Goal: Information Seeking & Learning: Check status

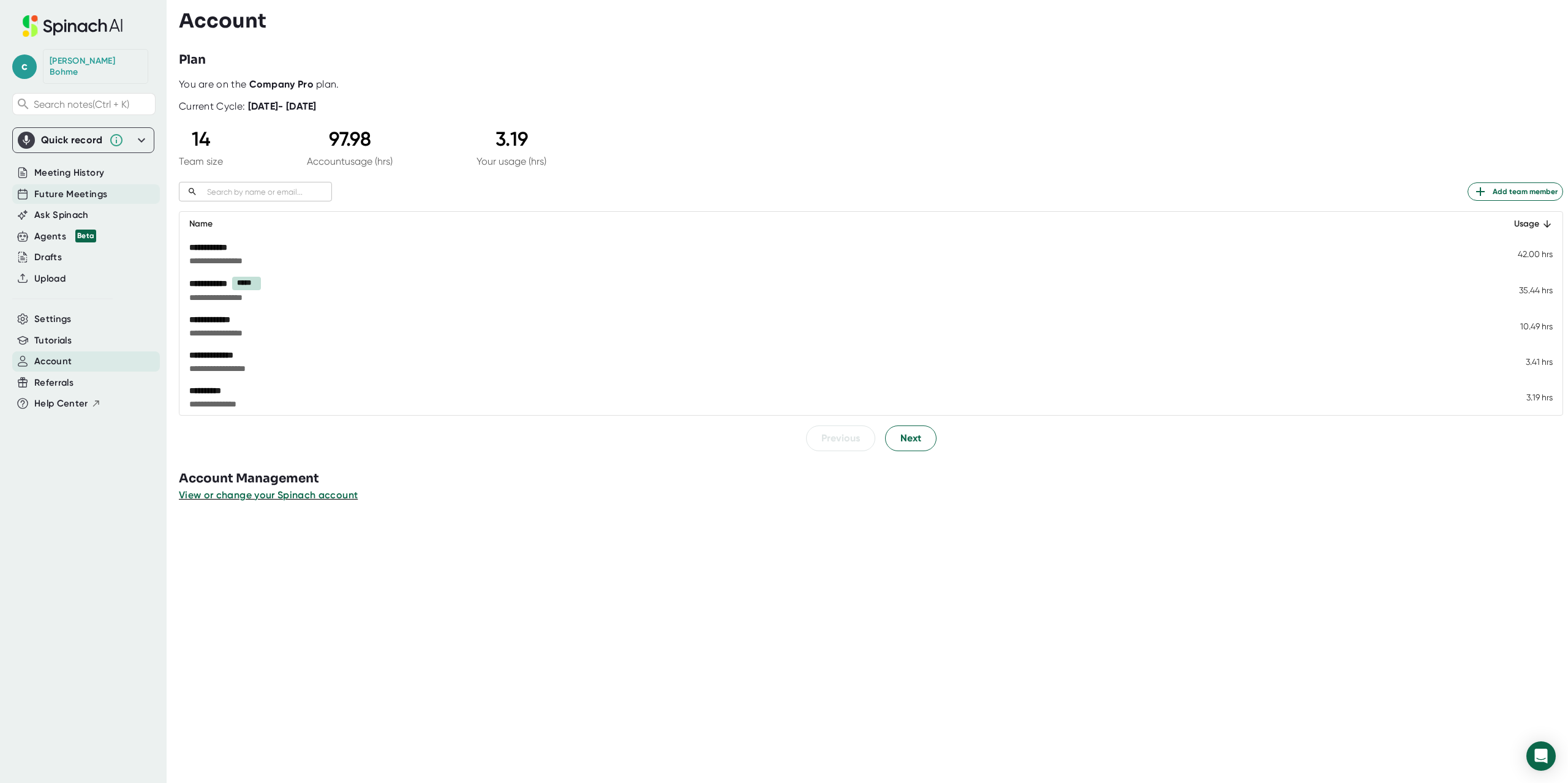
click at [62, 187] on span "Future Meetings" at bounding box center [71, 194] width 73 height 14
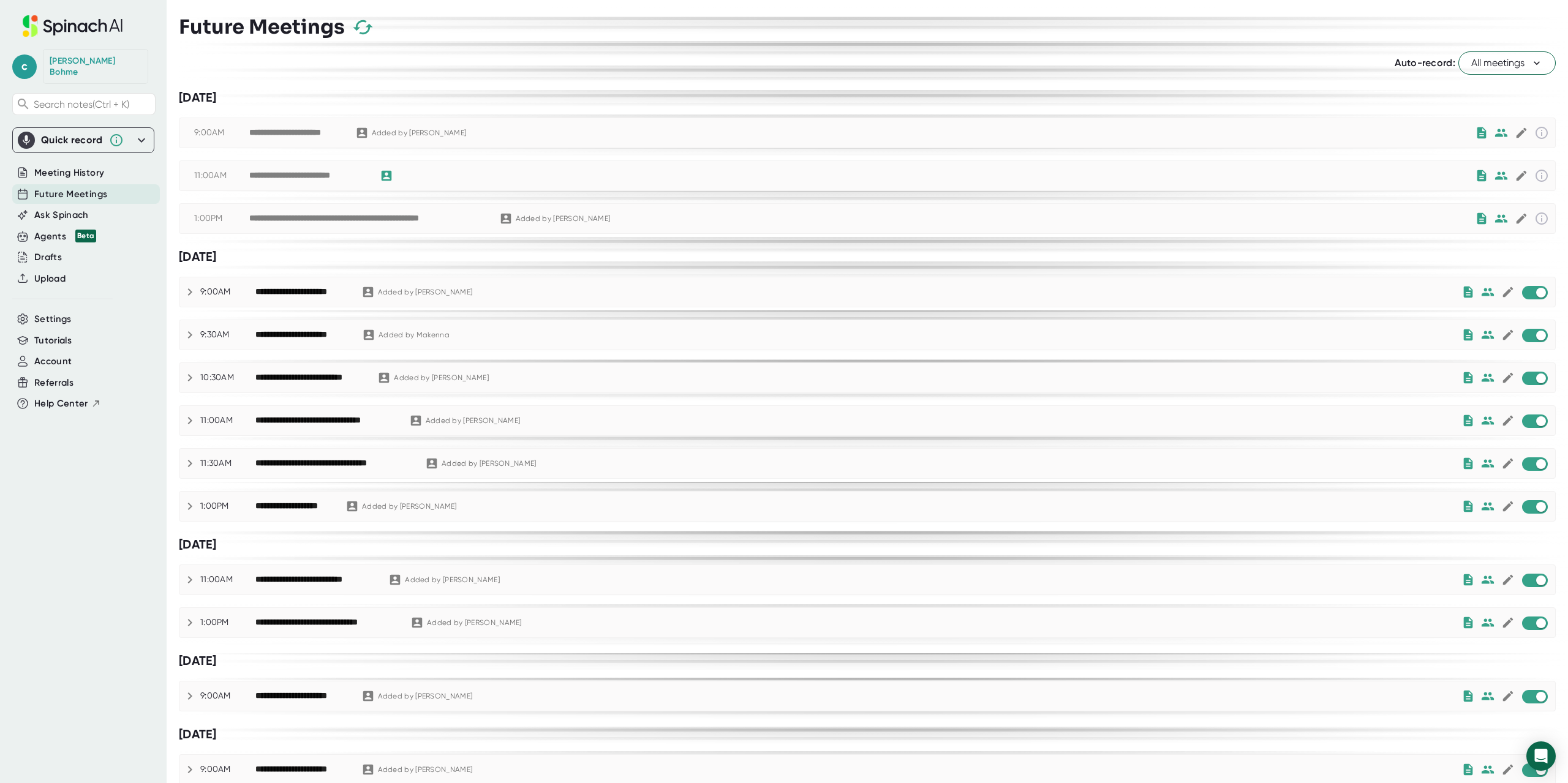
click at [326, 219] on div "**********" at bounding box center [368, 218] width 237 height 11
click at [92, 168] on span "Meeting History" at bounding box center [69, 173] width 70 height 14
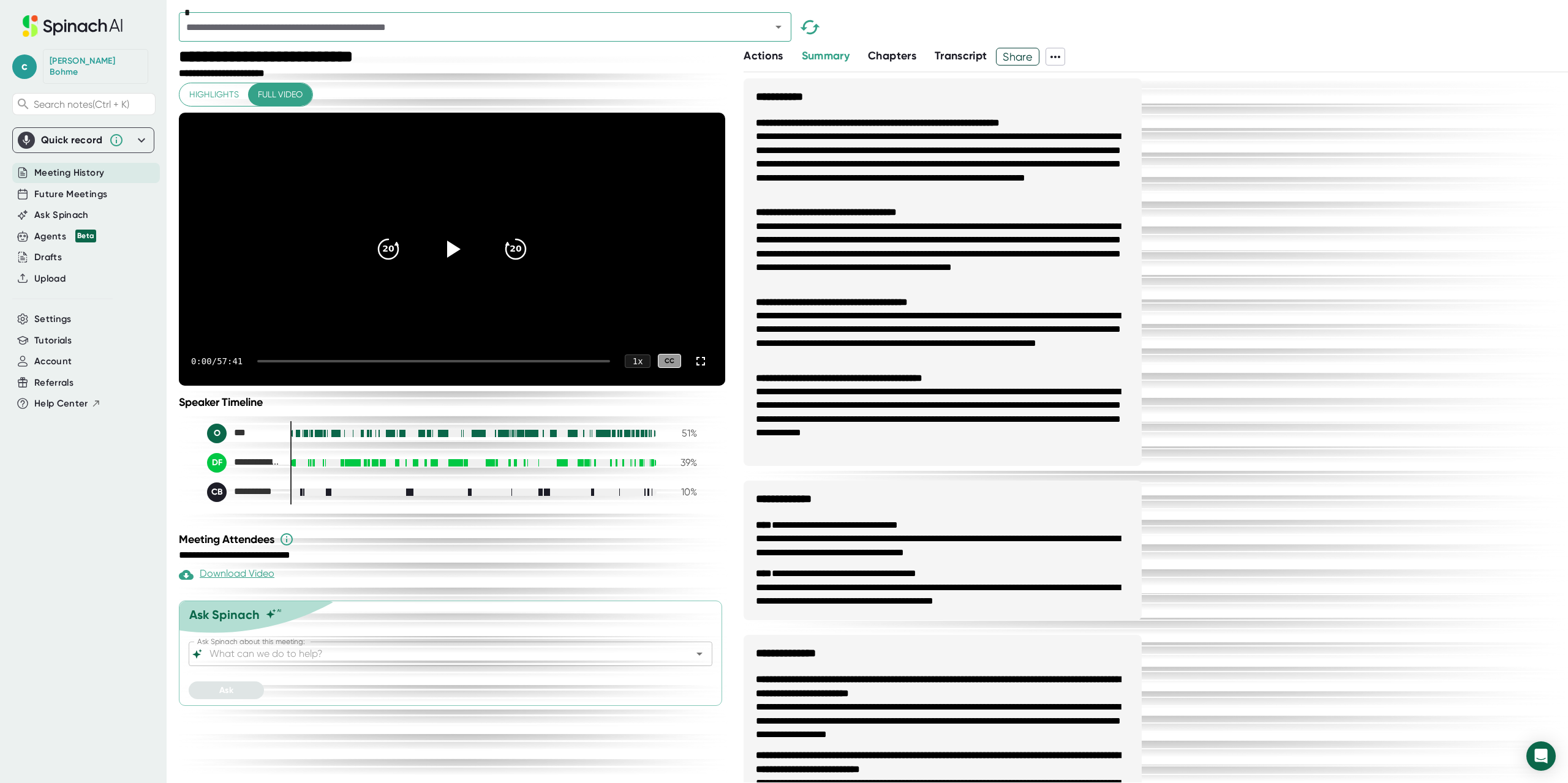
click at [278, 40] on div "*" at bounding box center [484, 27] width 612 height 30
click at [274, 28] on input "text" at bounding box center [467, 27] width 569 height 17
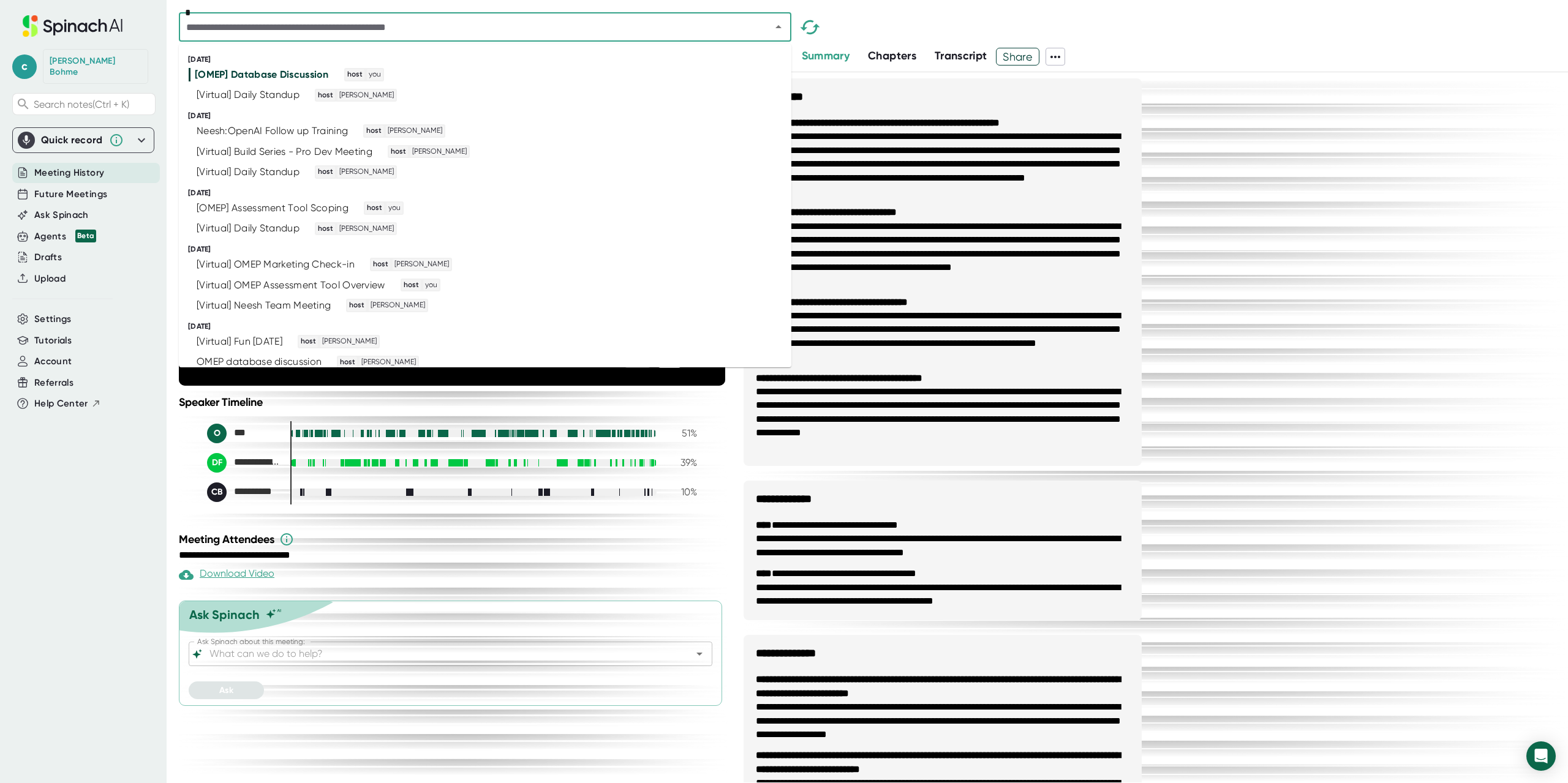
click at [315, 33] on input "text" at bounding box center [467, 27] width 569 height 17
